Goal: Transaction & Acquisition: Purchase product/service

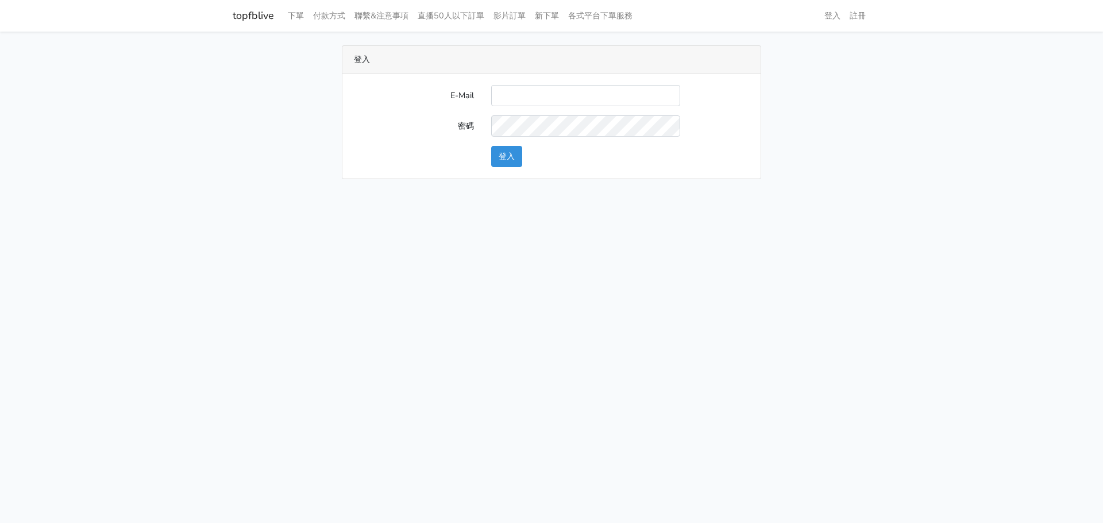
type input "[DOMAIN_NAME][EMAIL_ADDRESS][DOMAIN_NAME]"
click at [514, 159] on button "登入" at bounding box center [506, 156] width 31 height 21
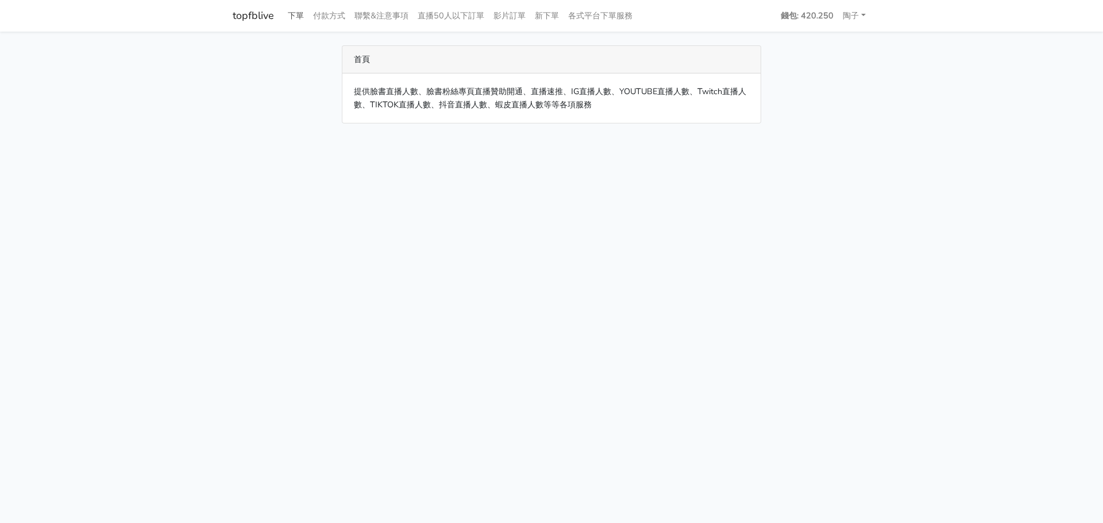
click at [295, 20] on link "下單" at bounding box center [295, 16] width 25 height 22
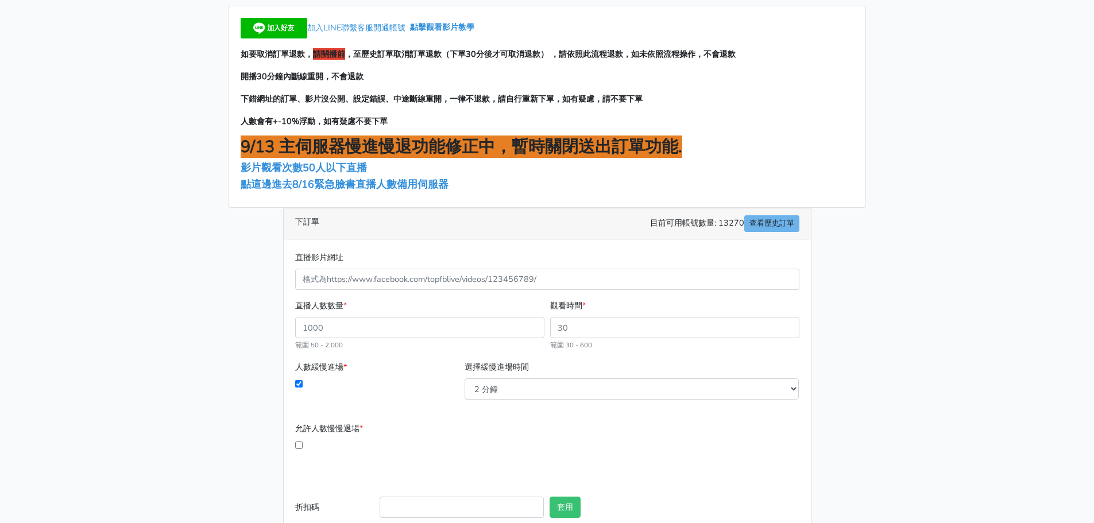
scroll to position [57, 0]
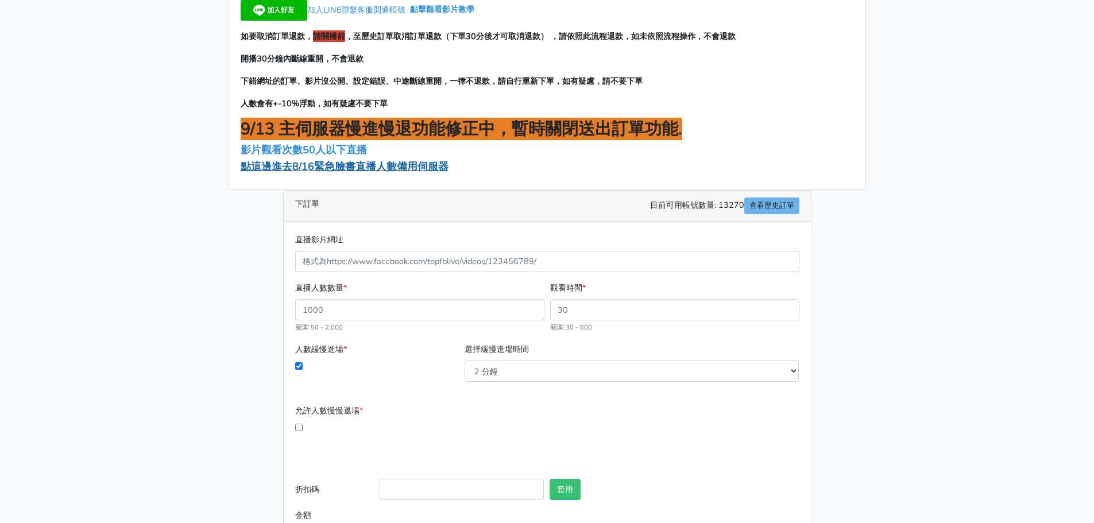
click at [329, 167] on span "點這邊進去8/16緊急臉書直播人數備用伺服器" at bounding box center [345, 167] width 208 height 14
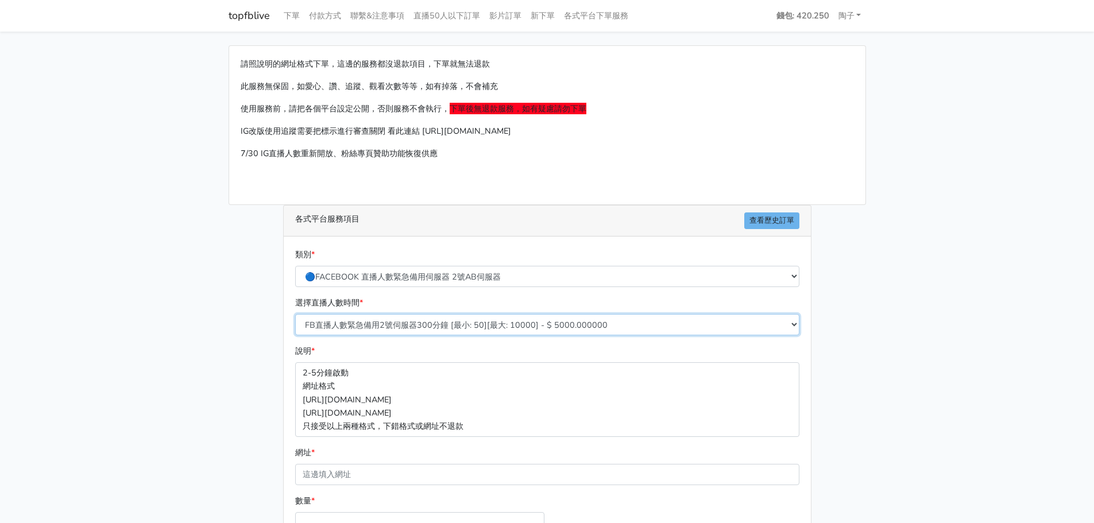
click at [377, 322] on select "FB直播人數緊急備用2號伺服器300分鐘 [最小: 50][最大: 10000] - $ 5000.000000 FB直播人數緊急備用2號伺服器60分鐘 [最…" at bounding box center [547, 324] width 504 height 21
select select "575"
click at [295, 314] on select "FB直播人數緊急備用2號伺服器300分鐘 [最小: 50][最大: 10000] - $ 5000.000000 FB直播人數緊急備用2號伺服器60分鐘 [最…" at bounding box center [547, 324] width 504 height 21
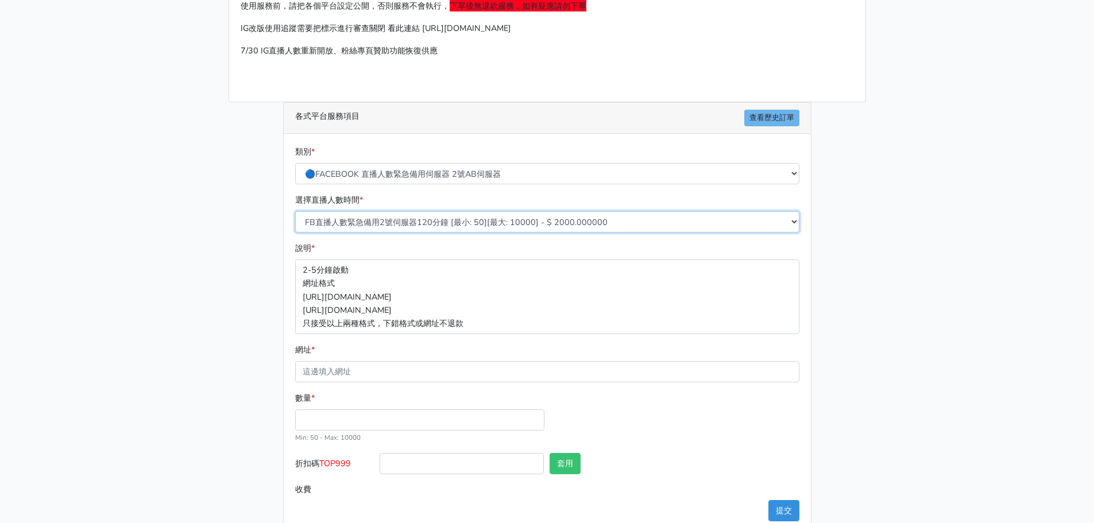
scroll to position [127, 0]
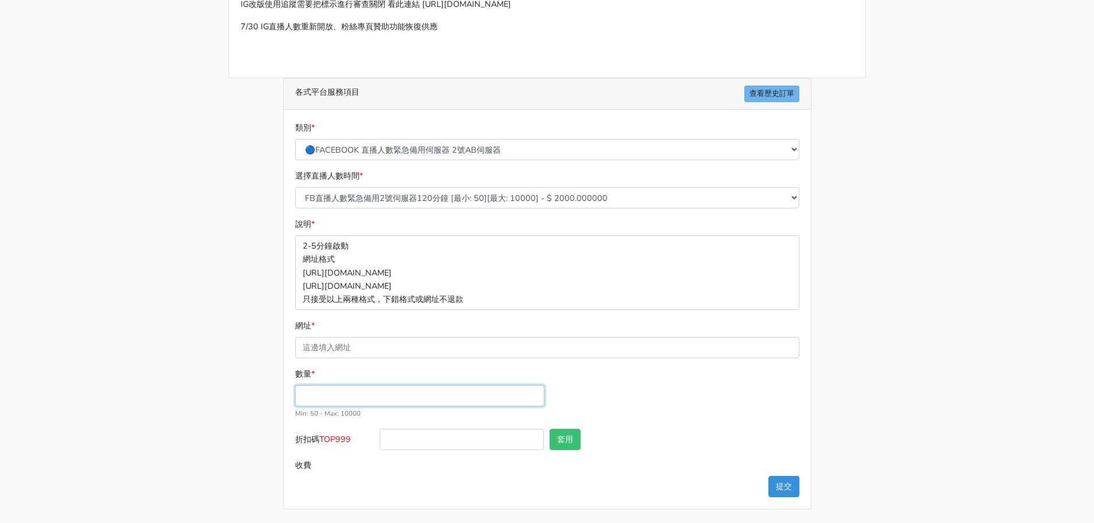
click at [331, 394] on input "數量 *" at bounding box center [419, 395] width 249 height 21
type input "100"
type input "200.000"
drag, startPoint x: 356, startPoint y: 435, endPoint x: 321, endPoint y: 436, distance: 34.5
click at [321, 436] on label "折扣碼 TOP999" at bounding box center [334, 442] width 85 height 26
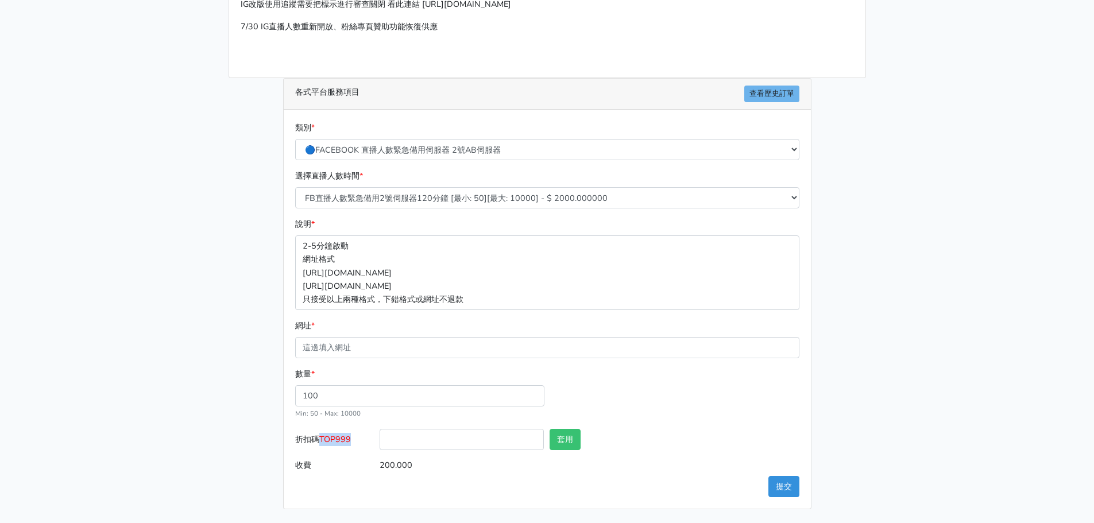
copy span "TOP999"
click at [476, 451] on div at bounding box center [462, 442] width 170 height 26
click at [484, 447] on input "折扣碼 TOP999" at bounding box center [462, 439] width 164 height 21
paste input "TOP999"
type input "TOP999"
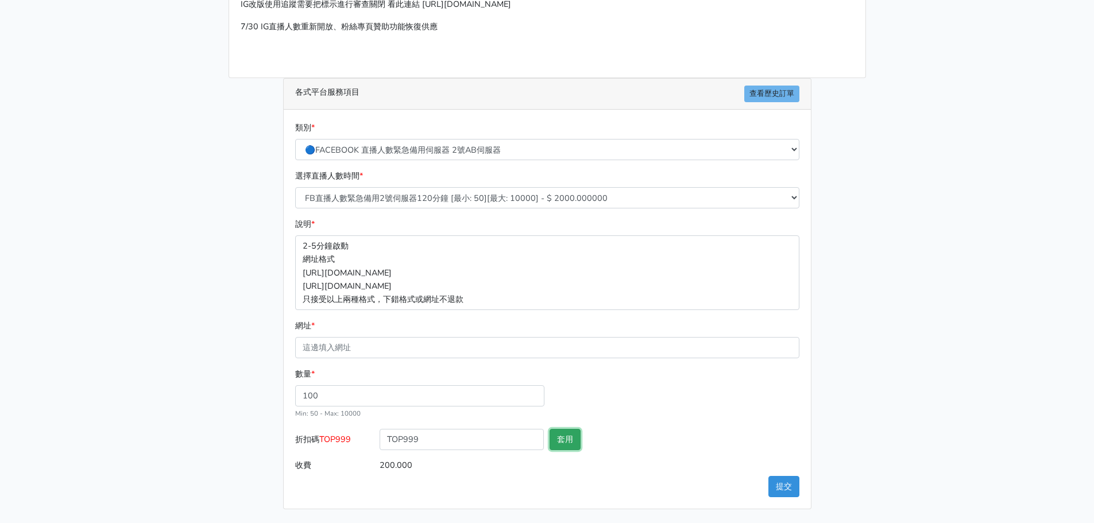
click at [574, 435] on button "套用" at bounding box center [565, 439] width 31 height 21
type input "套用失敗"
click at [565, 437] on button "套用" at bounding box center [565, 439] width 31 height 21
click at [541, 469] on input "200.000" at bounding box center [589, 465] width 419 height 21
click at [428, 434] on input "TOP999" at bounding box center [462, 439] width 164 height 21
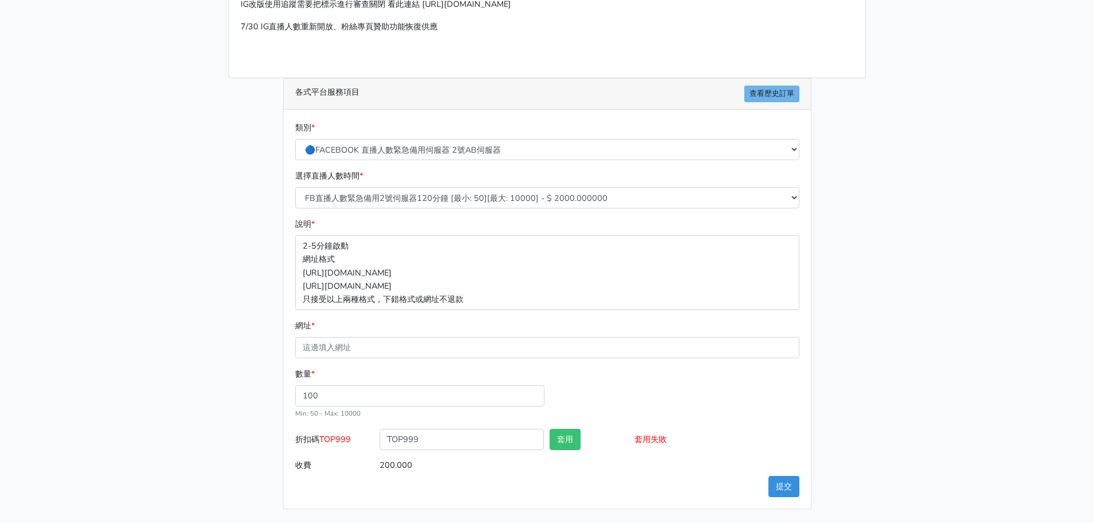
click at [657, 476] on input "200.000" at bounding box center [589, 465] width 419 height 21
click at [913, 260] on main "請照說明的網址格式下單，這邊的服務都沒退款項目，下單就無法退款 此服務無保固，如愛心、讚、追蹤、觀看次數等等，如有掉落，不會補充 使用服務前，請把各個平台設定…" at bounding box center [547, 214] width 1094 height 619
click at [92, 215] on main "請照說明的網址格式下單，這邊的服務都沒退款項目，下單就無法退款 此服務無保固，如愛心、讚、追蹤、觀看次數等等，如有掉落，不會補充 使用服務前，請把各個平台設定…" at bounding box center [547, 214] width 1094 height 619
click at [399, 343] on input "網址 *" at bounding box center [547, 347] width 504 height 21
paste input "[URL][DOMAIN_NAME]"
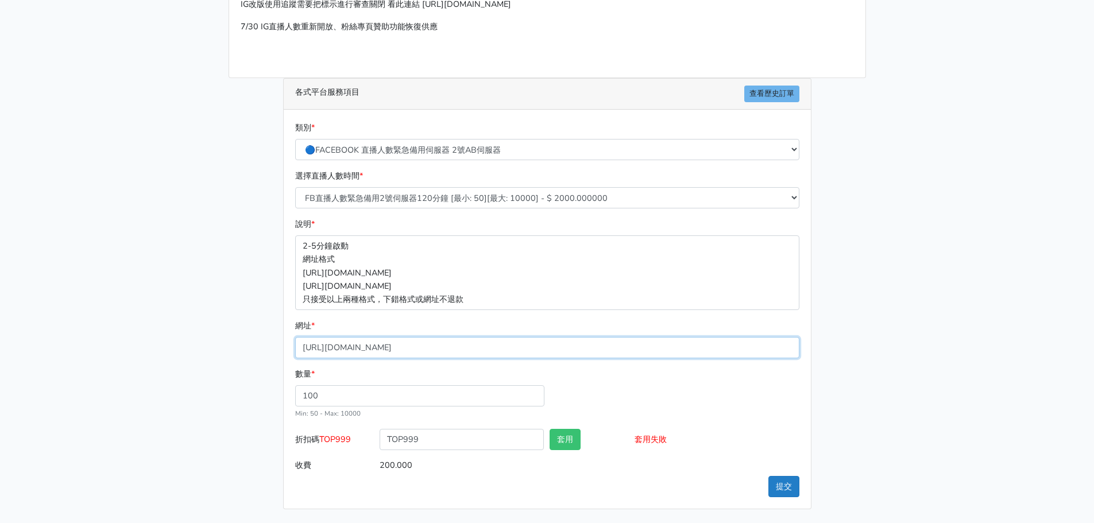
type input "[URL][DOMAIN_NAME]"
click at [777, 489] on button "提交" at bounding box center [784, 486] width 31 height 21
